Goal: Find specific page/section: Find specific page/section

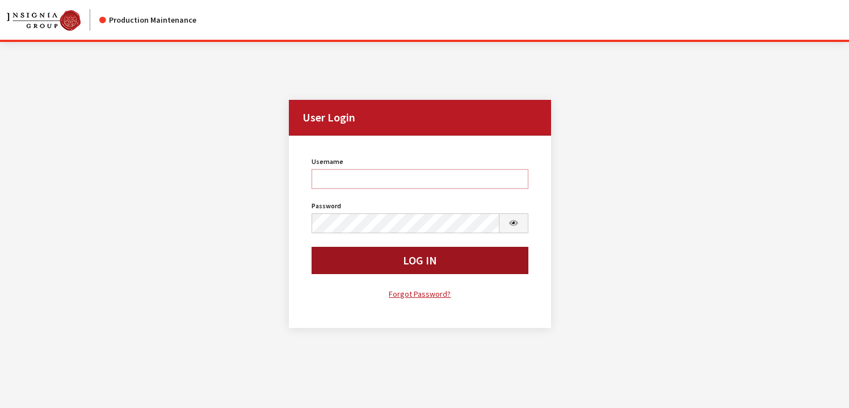
type input "rgoodwin"
click at [397, 262] on button "Log In" at bounding box center [420, 260] width 216 height 27
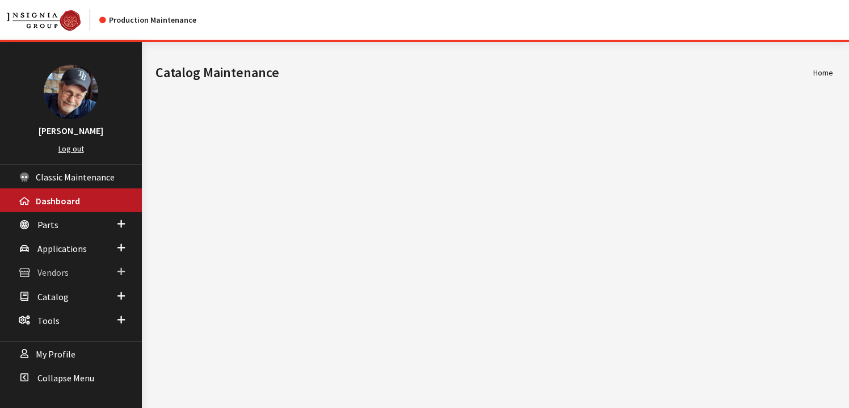
click at [50, 274] on span "Vendors" at bounding box center [52, 272] width 31 height 11
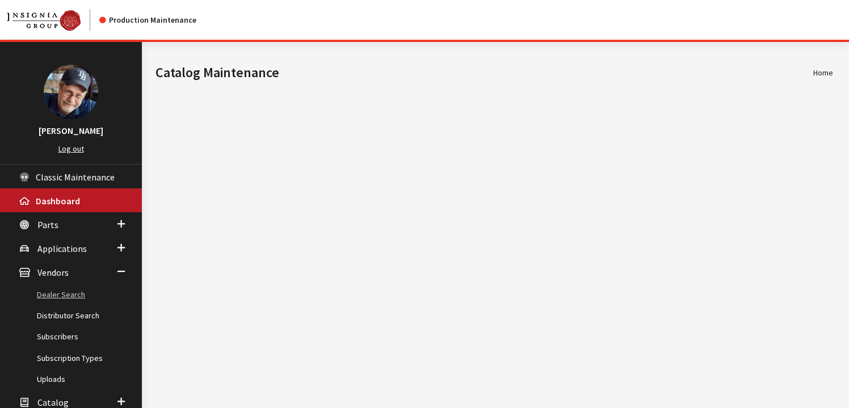
click at [70, 294] on link "Dealer Search" at bounding box center [71, 294] width 142 height 21
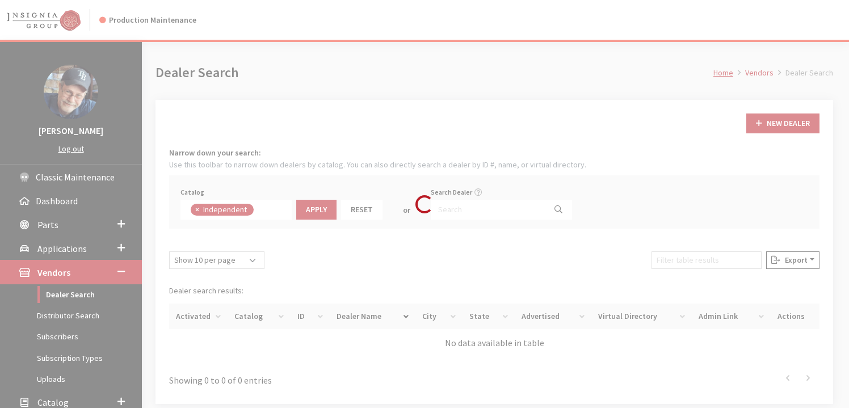
scroll to position [83, 0]
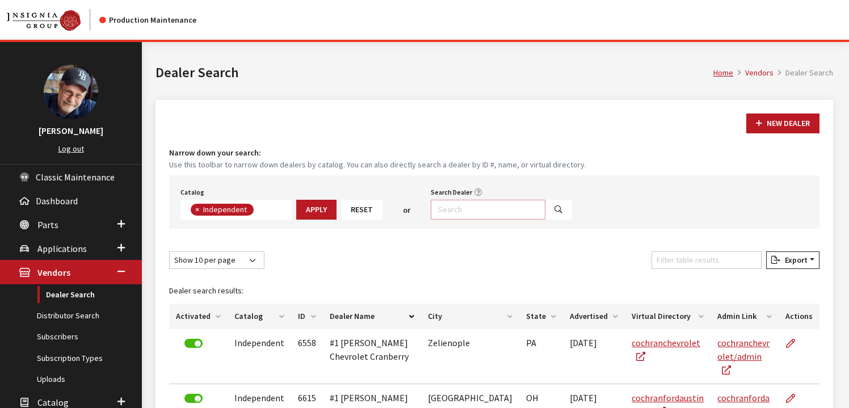
click at [462, 208] on input "Search Dealer" at bounding box center [488, 210] width 115 height 20
type input "m"
type input "3049"
click at [555, 213] on icon "Search" at bounding box center [559, 210] width 8 height 8
select select
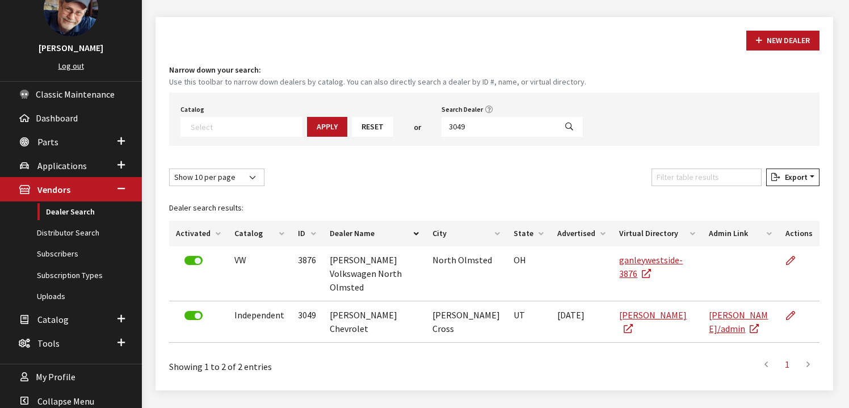
scroll to position [99, 0]
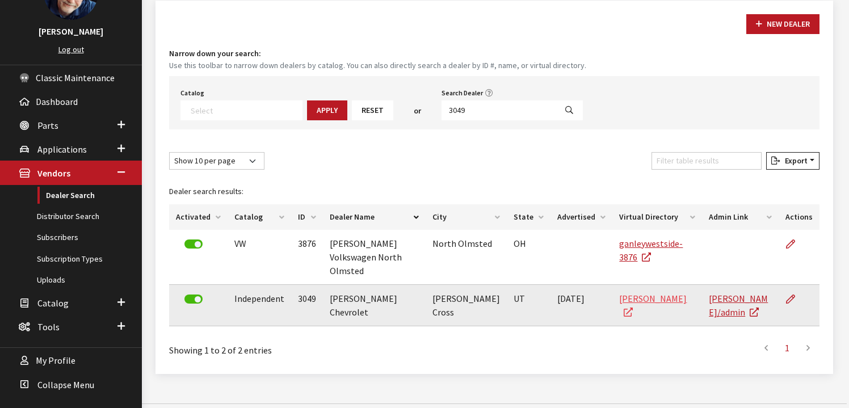
click at [635, 293] on link "murdockchev" at bounding box center [653, 305] width 68 height 25
